Goal: Use online tool/utility: Use online tool/utility

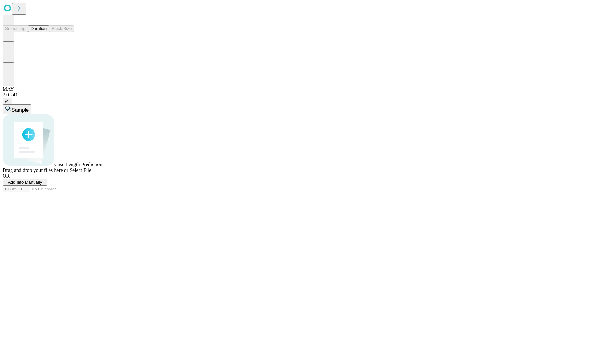
click at [91, 173] on span "Select File" at bounding box center [81, 169] width 22 height 5
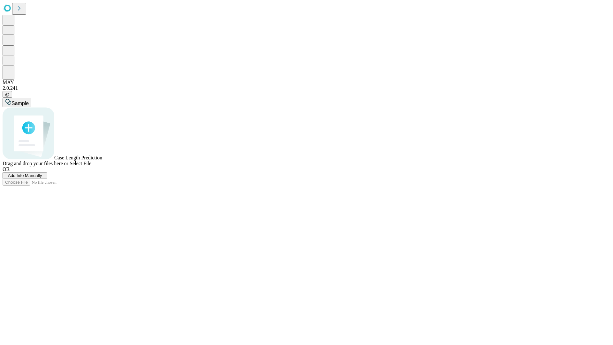
click at [91, 166] on span "Select File" at bounding box center [81, 163] width 22 height 5
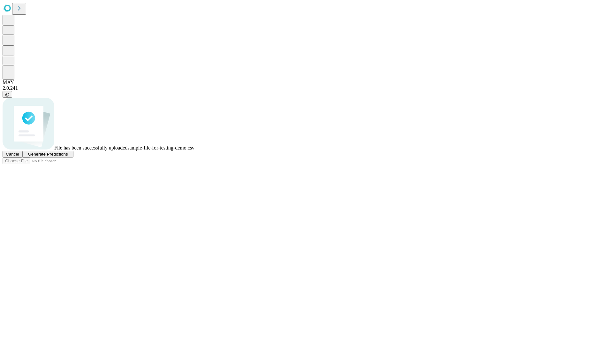
click at [68, 157] on span "Generate Predictions" at bounding box center [48, 154] width 40 height 5
